Goal: Information Seeking & Learning: Learn about a topic

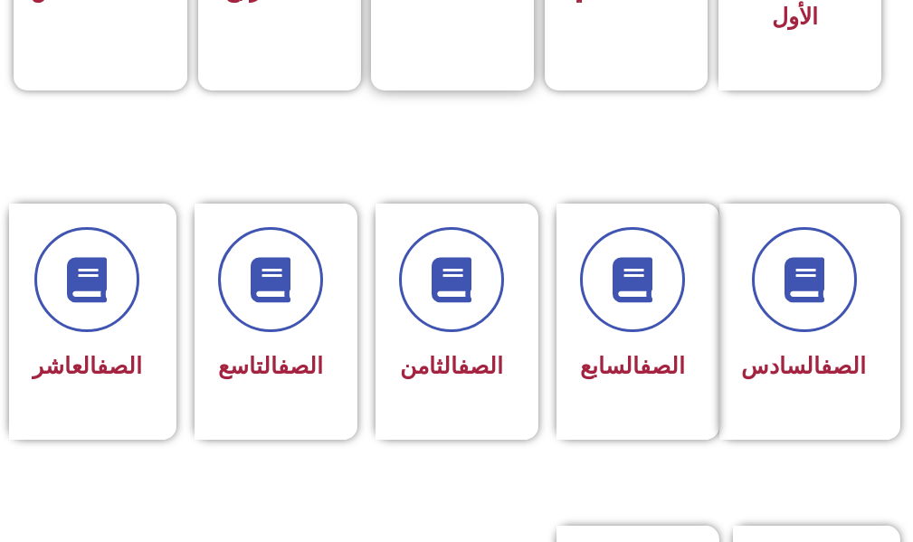
scroll to position [905, 0]
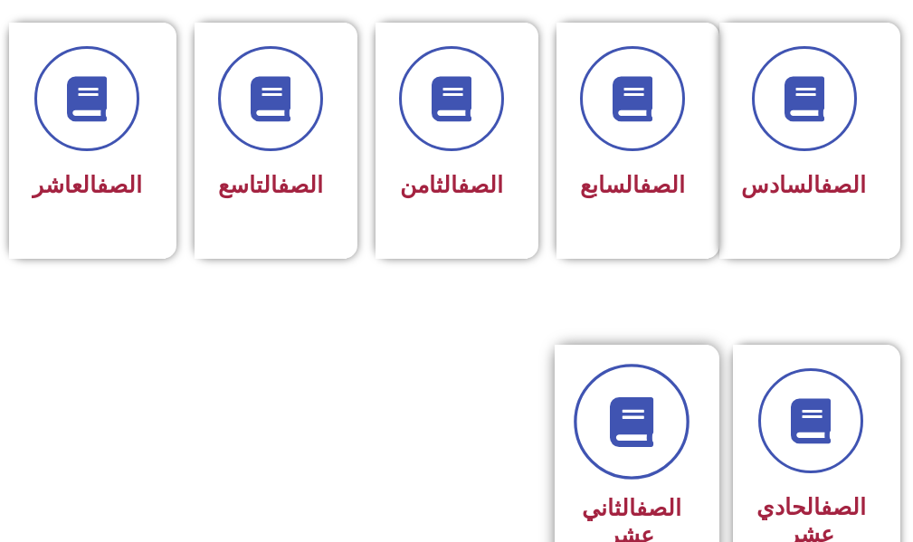
click at [611, 447] on icon at bounding box center [631, 422] width 50 height 50
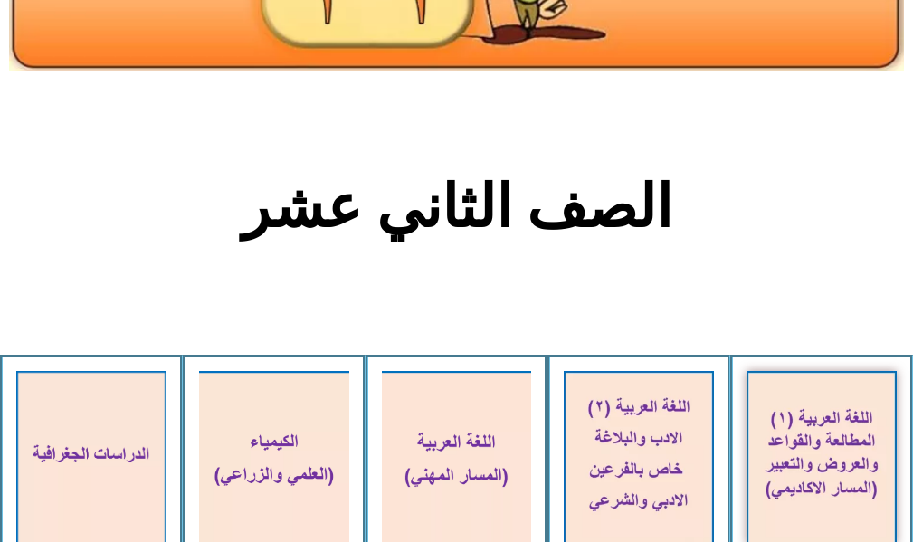
scroll to position [633, 0]
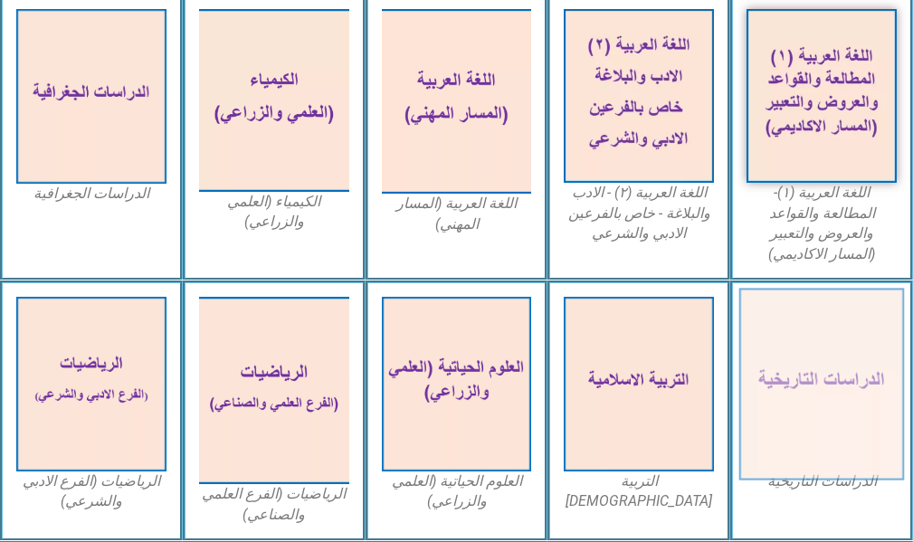
click at [849, 351] on img at bounding box center [821, 384] width 165 height 192
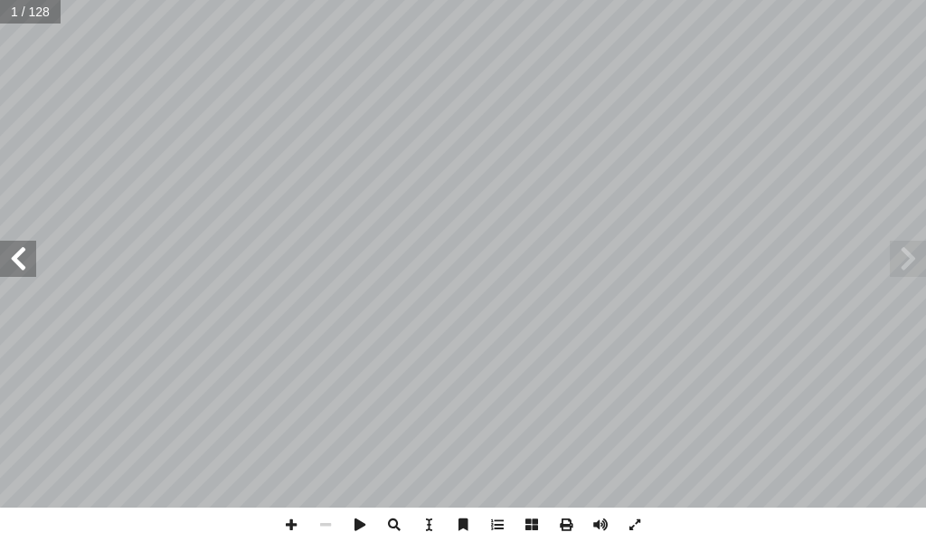
click at [12, 265] on span at bounding box center [18, 259] width 36 height 36
click at [925, 263] on span at bounding box center [908, 259] width 36 height 36
click at [11, 252] on span at bounding box center [18, 259] width 36 height 36
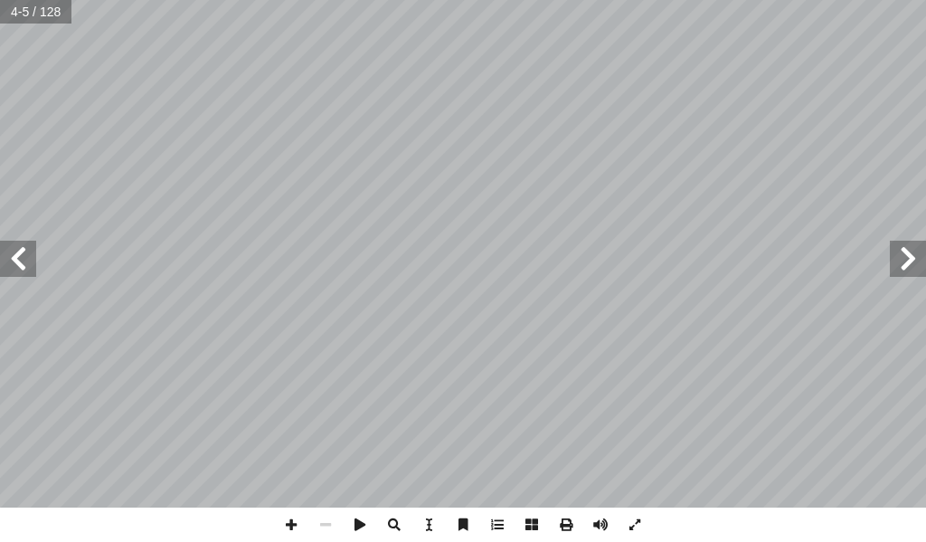
click at [11, 252] on span at bounding box center [18, 259] width 36 height 36
click at [291, 522] on span at bounding box center [291, 524] width 34 height 34
click at [554, 511] on div "٤ ١ نواعها أ ل: الحروب: دوافعها، وا ّ و أ رس ال� ّ الد ن يكونوا قادرين على: أ ر…" at bounding box center [463, 271] width 926 height 542
click at [292, 530] on span at bounding box center [291, 524] width 34 height 34
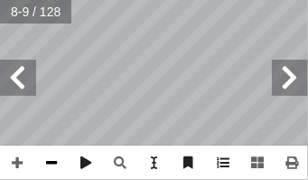
click at [53, 162] on span at bounding box center [51, 163] width 34 height 34
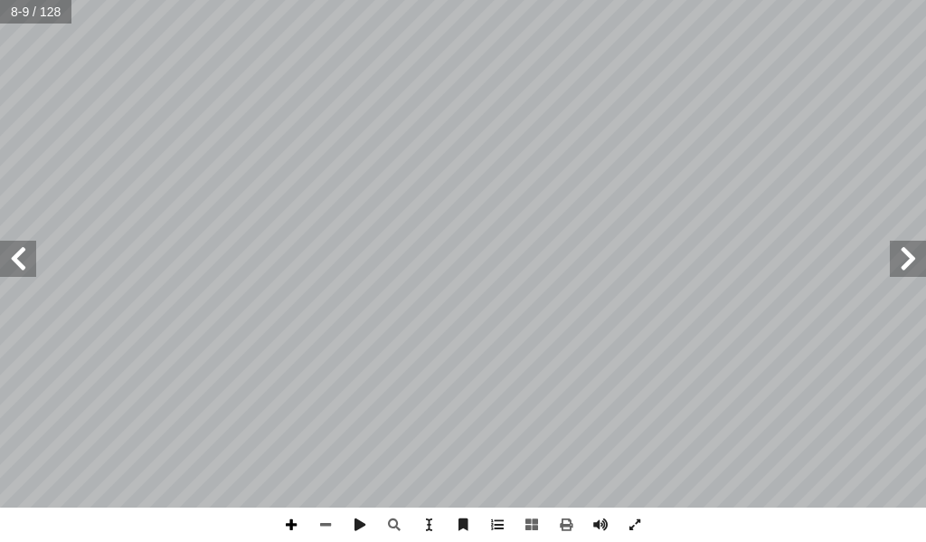
click at [286, 527] on span at bounding box center [291, 524] width 34 height 34
click at [318, 527] on span at bounding box center [325, 524] width 34 height 34
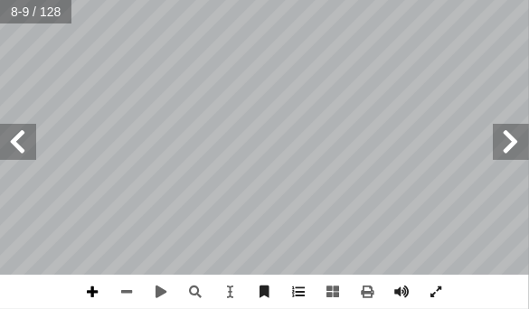
click at [87, 297] on span at bounding box center [93, 292] width 34 height 34
click at [124, 294] on span at bounding box center [127, 292] width 34 height 34
click at [6, 138] on span at bounding box center [18, 142] width 36 height 36
click at [519, 144] on span at bounding box center [511, 142] width 36 height 36
click at [96, 294] on span at bounding box center [93, 292] width 34 height 34
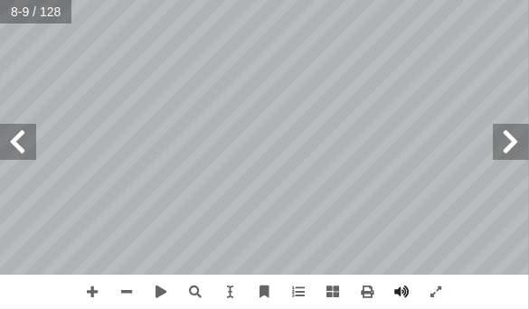
click at [15, 126] on div "٤ ١ نواعها أ ل: الحروب: دوافعها، وا ّ و أ رس ال� ّ الد ن يكونوا قادرين على: أ ر…" at bounding box center [264, 137] width 529 height 275
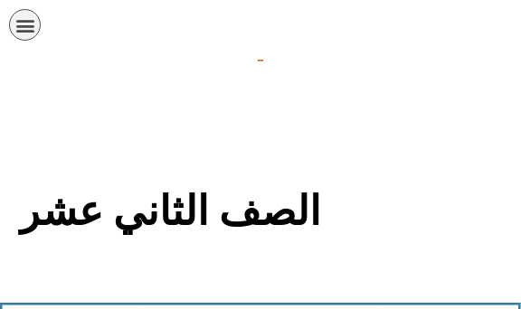
scroll to position [633, 0]
